Goal: Task Accomplishment & Management: Complete application form

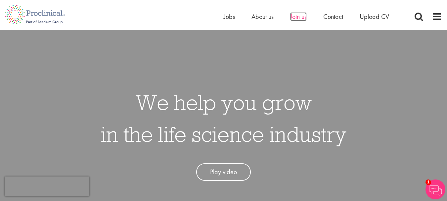
click at [298, 17] on span "Join us" at bounding box center [298, 16] width 17 height 9
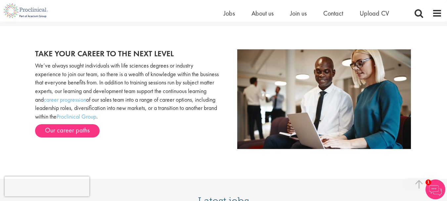
scroll to position [664, 0]
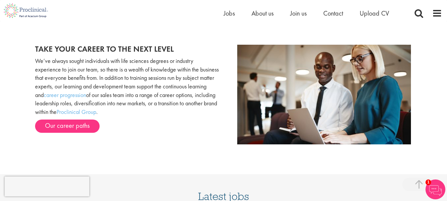
click at [84, 124] on link "Our career paths" at bounding box center [67, 125] width 65 height 13
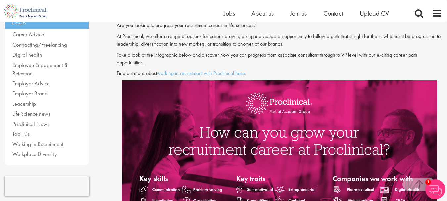
scroll to position [163, 0]
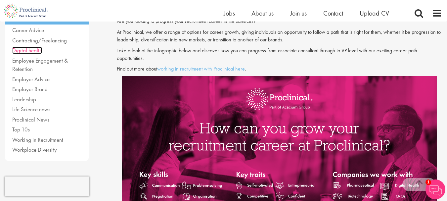
click at [31, 51] on link "Digital health" at bounding box center [27, 50] width 30 height 7
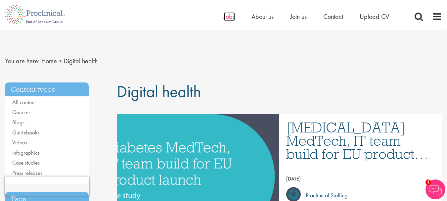
click at [232, 19] on span "Jobs" at bounding box center [229, 16] width 11 height 9
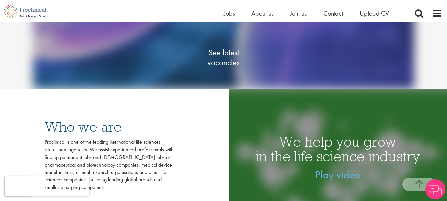
scroll to position [109, 0]
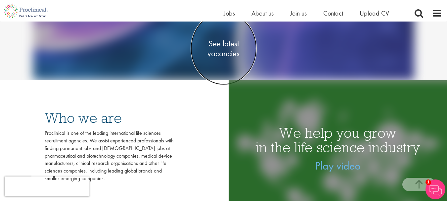
click at [222, 47] on span "See latest vacancies" at bounding box center [224, 48] width 66 height 20
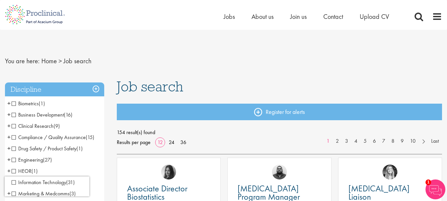
click at [14, 127] on span "Clinical Research" at bounding box center [33, 125] width 42 height 7
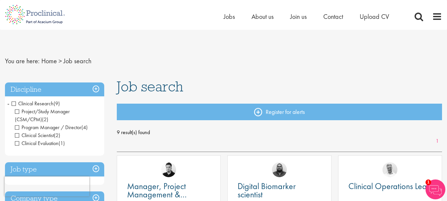
click at [14, 103] on span "Clinical Research" at bounding box center [33, 103] width 42 height 7
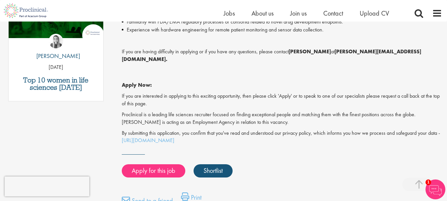
scroll to position [397, 0]
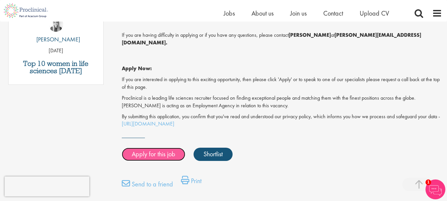
click at [162, 148] on link "Apply for this job" at bounding box center [154, 154] width 64 height 13
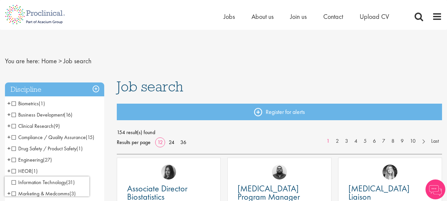
click at [15, 148] on span "Drug Safety / Product Safety" at bounding box center [44, 148] width 65 height 7
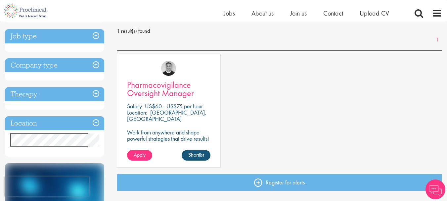
scroll to position [99, 0]
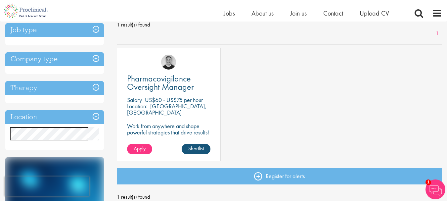
click at [93, 32] on h3 "Job type" at bounding box center [54, 30] width 99 height 14
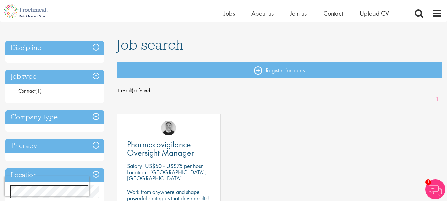
scroll to position [33, 0]
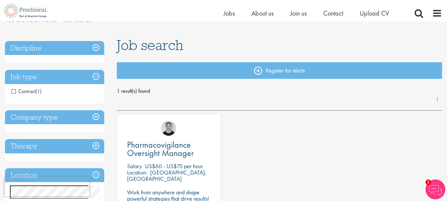
click at [87, 44] on h3 "Discipline" at bounding box center [54, 48] width 99 height 14
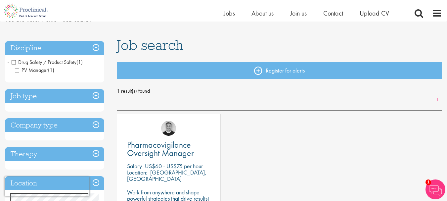
click at [16, 62] on span "Drug Safety / Product Safety" at bounding box center [44, 62] width 65 height 7
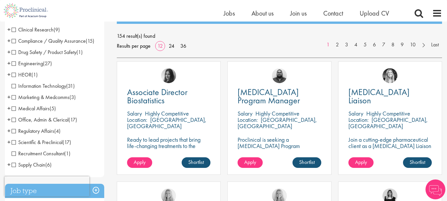
scroll to position [99, 0]
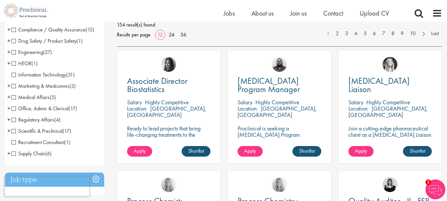
click at [15, 132] on span "Scientific & Preclinical" at bounding box center [37, 130] width 51 height 7
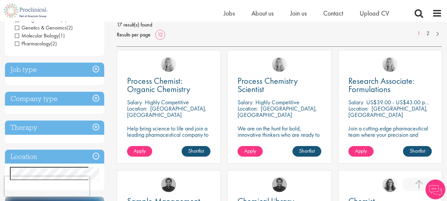
scroll to position [132, 0]
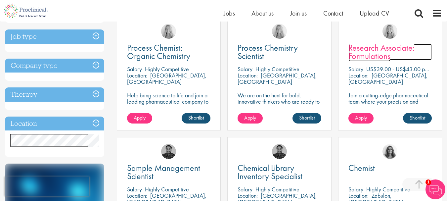
click at [369, 47] on span "Research Associate: Formulations" at bounding box center [381, 52] width 66 height 20
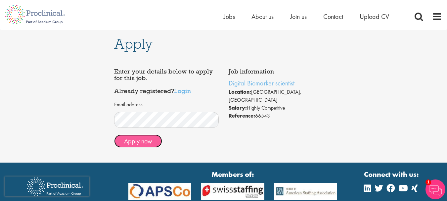
click at [149, 143] on button "Apply now" at bounding box center [138, 140] width 48 height 13
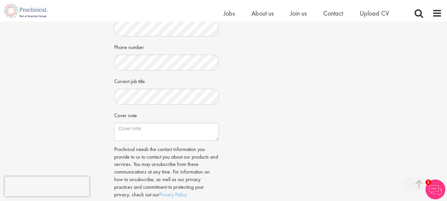
scroll to position [198, 0]
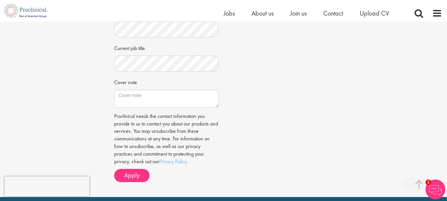
click at [140, 115] on form "CV in the cloud? Upload using Dropbox or Google Drive First Name" at bounding box center [166, 26] width 94 height 311
click at [144, 105] on textarea "Cover note" at bounding box center [166, 99] width 104 height 18
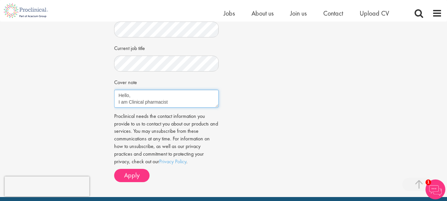
click at [145, 108] on textarea "Hello, I am Clinical pharmacist" at bounding box center [166, 99] width 104 height 18
click at [202, 108] on textarea "Hello, I am Clinical and community pharmacist" at bounding box center [166, 99] width 104 height 18
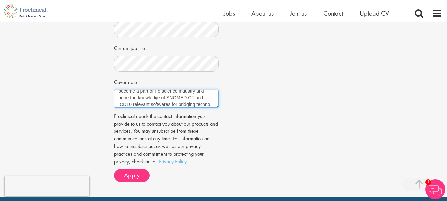
scroll to position [37, 0]
type textarea "Hello, I am Clinical and community pharmacist complemented by a degree of Maste…"
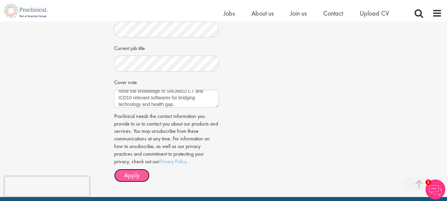
click at [136, 179] on span "Apply" at bounding box center [132, 175] width 16 height 9
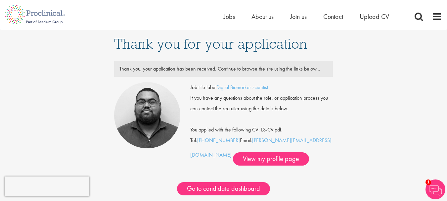
drag, startPoint x: 251, startPoint y: 138, endPoint x: 310, endPoint y: 142, distance: 59.0
click at [310, 142] on div "Job title label Digital Biomarker scientist If you have any questions about the…" at bounding box center [261, 123] width 142 height 83
copy div "a.bennett@proclinical.com"
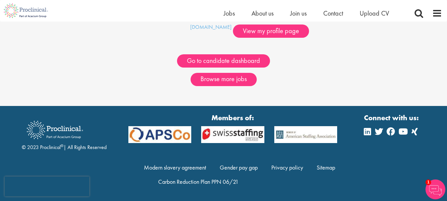
scroll to position [53, 0]
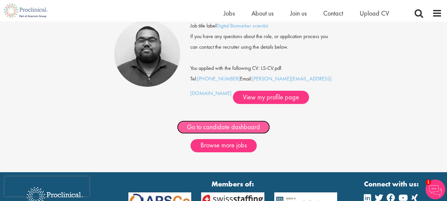
click at [240, 126] on link "Go to candidate dashboard" at bounding box center [223, 126] width 93 height 13
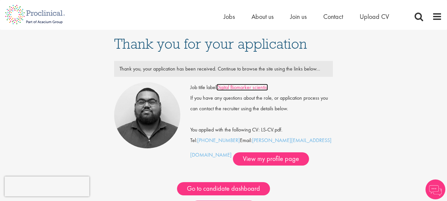
click at [237, 85] on link "Digital Biomarker scientist" at bounding box center [242, 87] width 52 height 7
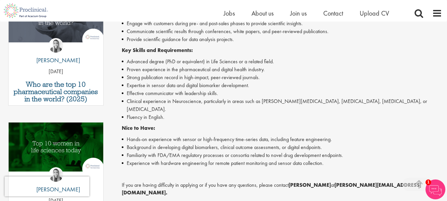
scroll to position [232, 0]
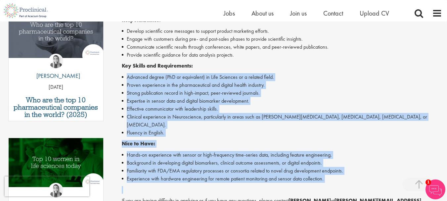
drag, startPoint x: 128, startPoint y: 76, endPoint x: 338, endPoint y: 175, distance: 232.2
click at [338, 175] on div "We are on the [PERSON_NAME] for bold, innovative thinkers who are ready to help…" at bounding box center [282, 127] width 320 height 332
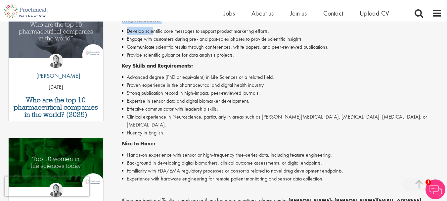
drag, startPoint x: 153, startPoint y: 33, endPoint x: 122, endPoint y: 24, distance: 33.0
click at [122, 24] on div "We are on the [PERSON_NAME] for bold, innovative thinkers who are ready to help…" at bounding box center [282, 127] width 320 height 332
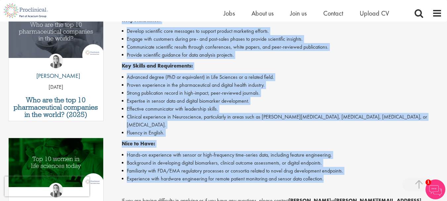
drag, startPoint x: 122, startPoint y: 22, endPoint x: 328, endPoint y: 173, distance: 255.5
click at [328, 173] on div "We are on the [PERSON_NAME] for bold, innovative thinkers who are ready to help…" at bounding box center [282, 127] width 320 height 332
copy div "Responsibilities: Develop scientific core messages to support product marketing…"
click at [314, 58] on li "Provide scientific guidance for data analysis projects." at bounding box center [282, 55] width 320 height 8
